Goal: Transaction & Acquisition: Download file/media

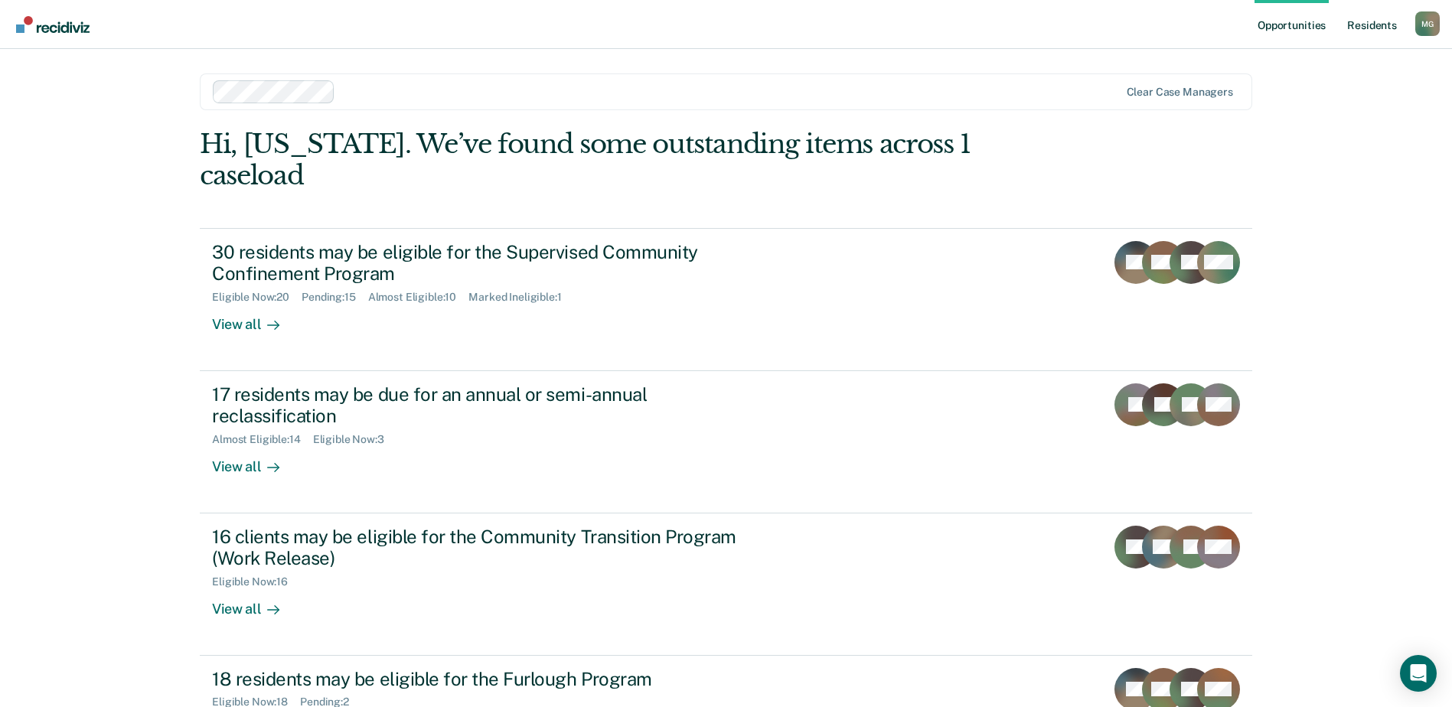
click at [1365, 28] on link "Resident s" at bounding box center [1372, 24] width 56 height 49
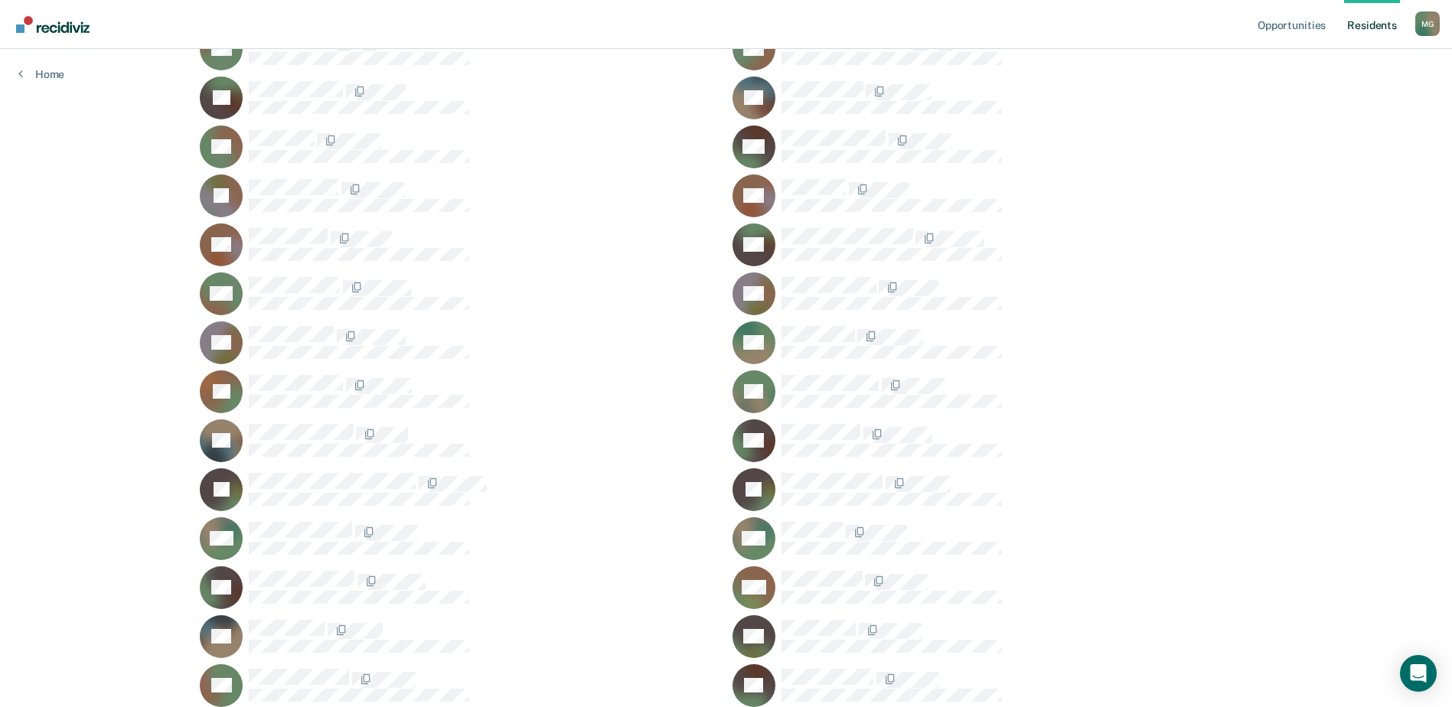
scroll to position [306, 0]
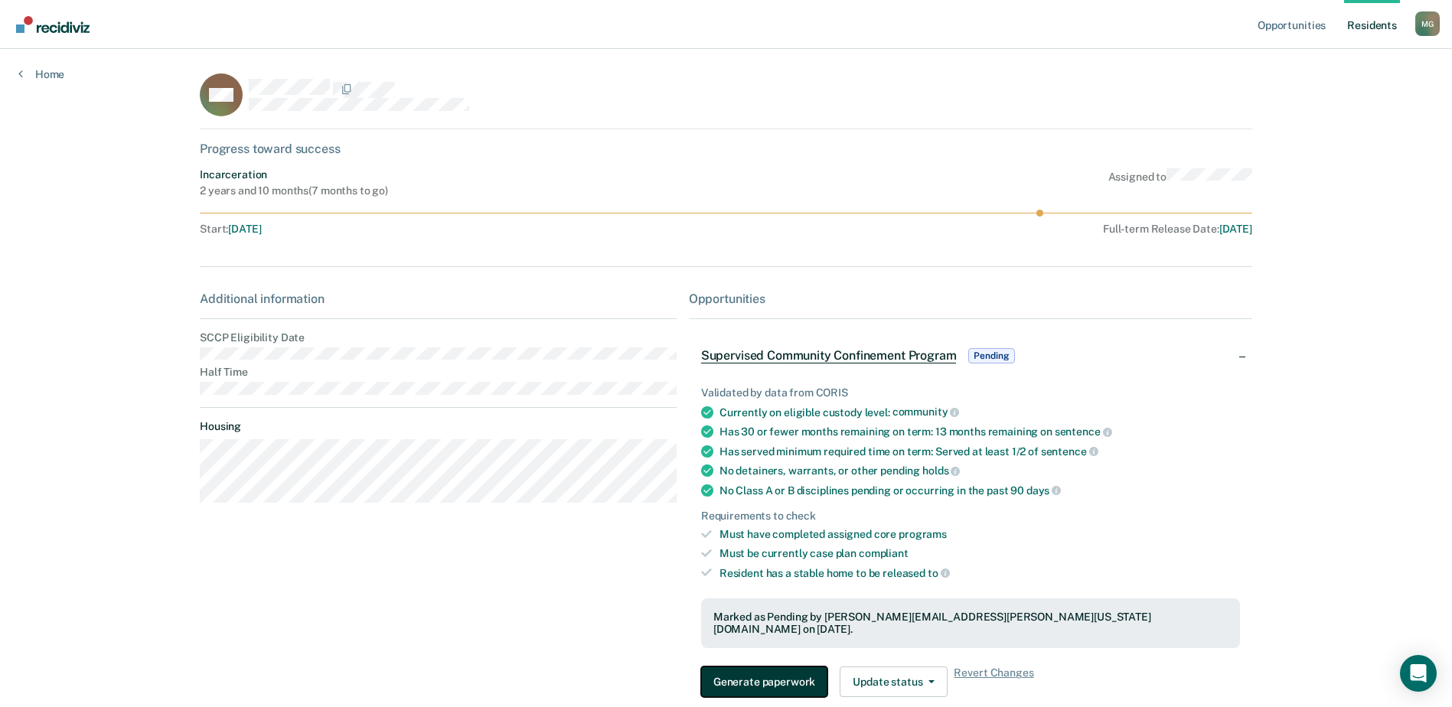
click at [759, 682] on button "Generate paperwork" at bounding box center [764, 682] width 126 height 31
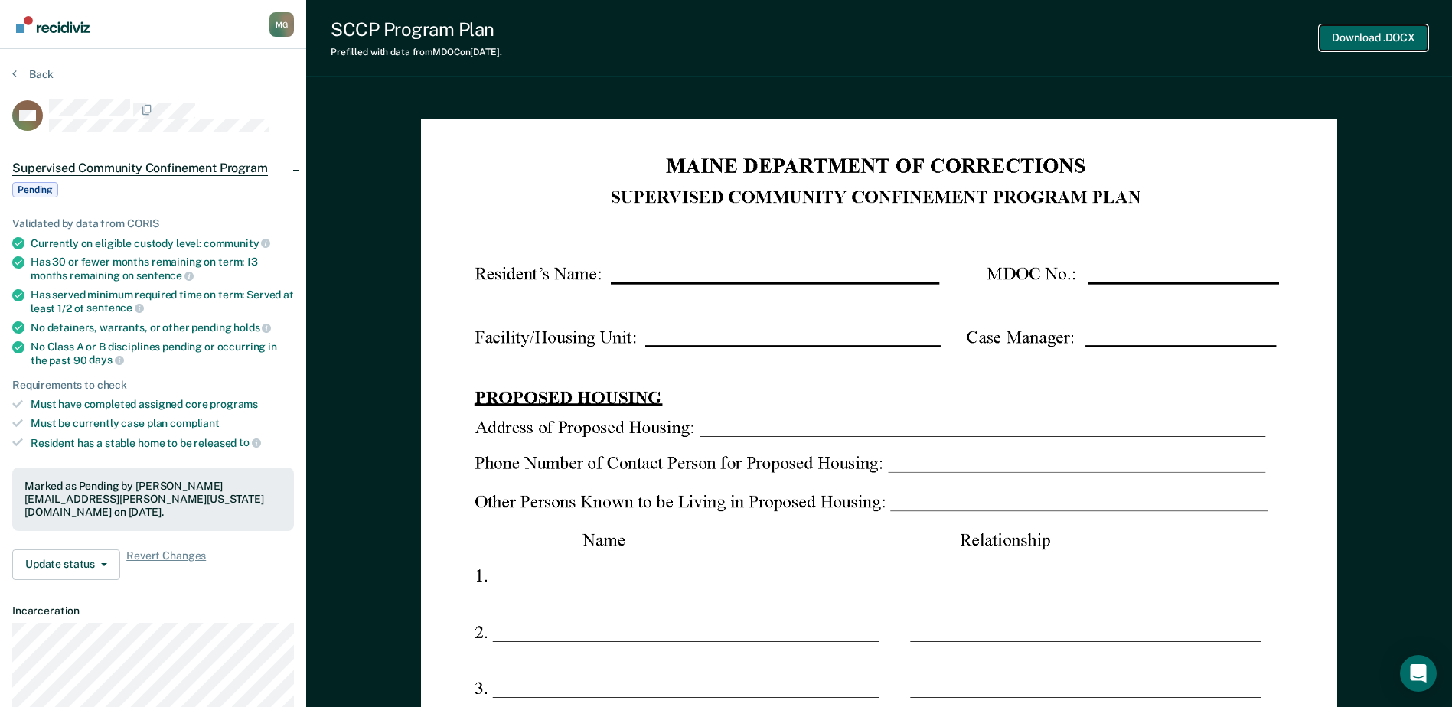
click at [1380, 31] on button "Download .DOCX" at bounding box center [1373, 37] width 108 height 25
click at [1366, 44] on button "Download .DOCX" at bounding box center [1373, 37] width 108 height 25
